Goal: Information Seeking & Learning: Check status

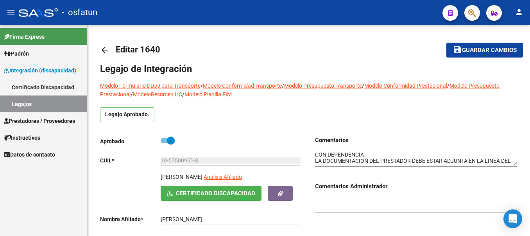
scroll to position [14, 0]
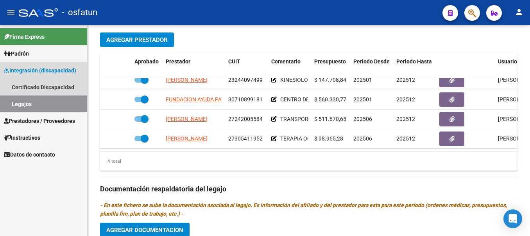
click at [20, 107] on link "Legajos" at bounding box center [43, 103] width 87 height 17
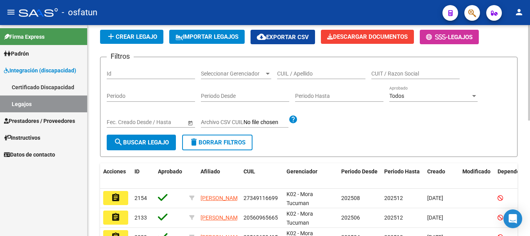
scroll to position [256, 0]
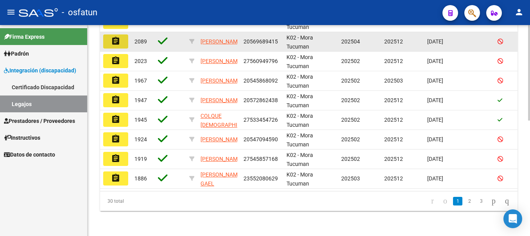
click at [111, 36] on mat-icon "assignment" at bounding box center [115, 40] width 9 height 9
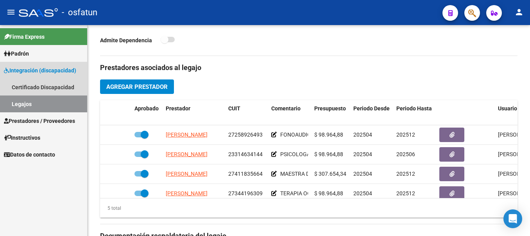
click at [14, 103] on link "Legajos" at bounding box center [43, 103] width 87 height 17
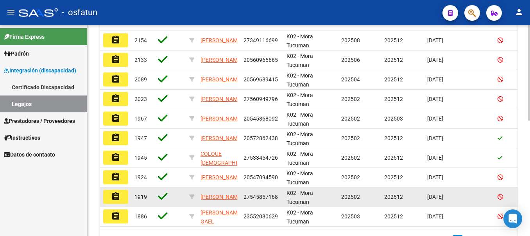
scroll to position [250, 0]
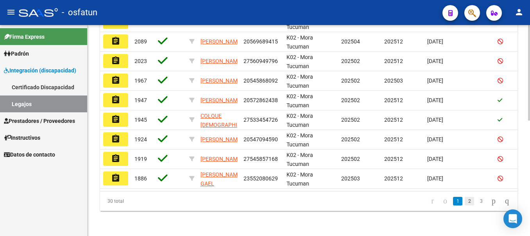
click at [465, 205] on link "2" at bounding box center [469, 201] width 9 height 9
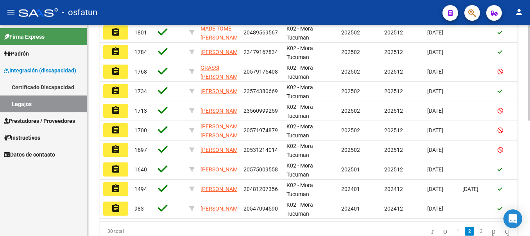
scroll to position [203, 0]
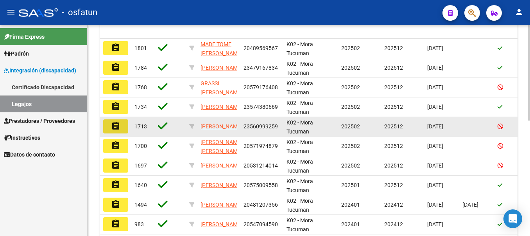
click at [115, 125] on mat-icon "assignment" at bounding box center [115, 125] width 9 height 9
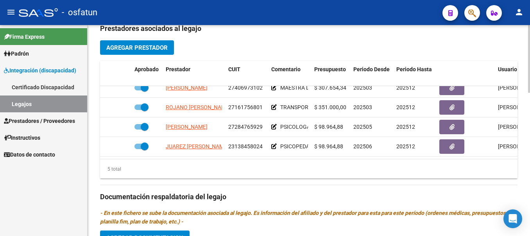
scroll to position [34, 0]
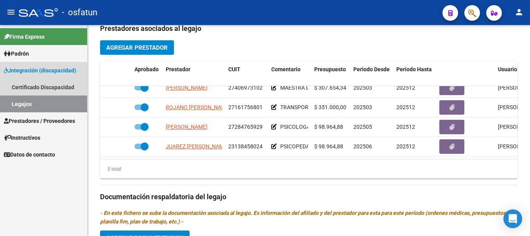
click at [34, 101] on link "Legajos" at bounding box center [43, 103] width 87 height 17
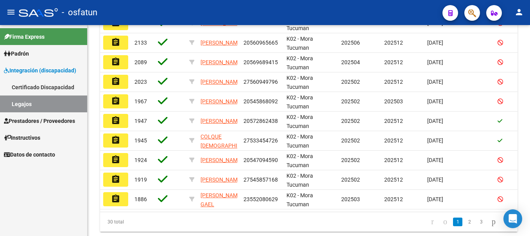
scroll to position [178, 0]
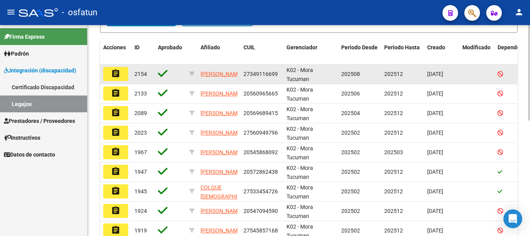
click at [121, 76] on button "assignment" at bounding box center [115, 74] width 25 height 14
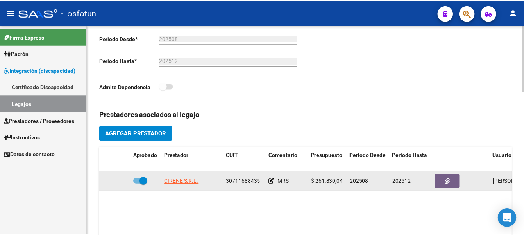
scroll to position [242, 0]
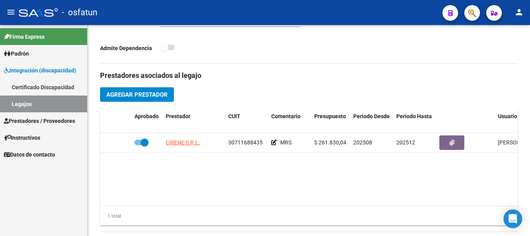
click at [519, 12] on mat-icon "person" at bounding box center [519, 11] width 9 height 9
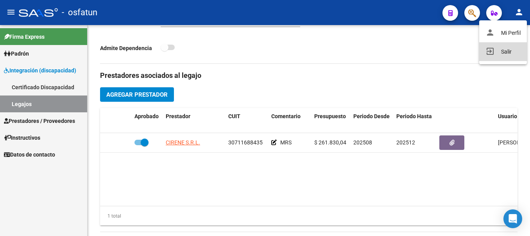
click at [505, 51] on button "exit_to_app Salir" at bounding box center [503, 51] width 48 height 19
